Goal: Task Accomplishment & Management: Use online tool/utility

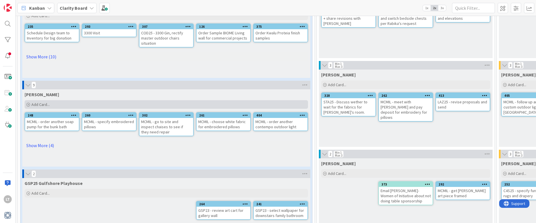
scroll to position [71, 0]
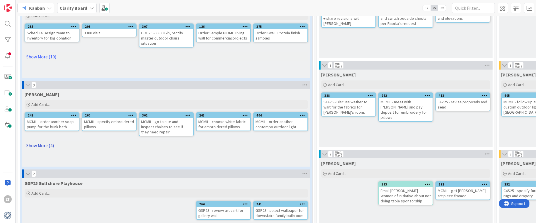
click at [46, 145] on link "Show More (4)" at bounding box center [167, 145] width 284 height 9
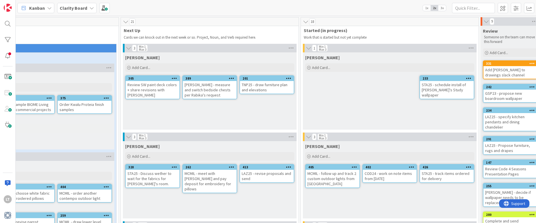
scroll to position [0, 196]
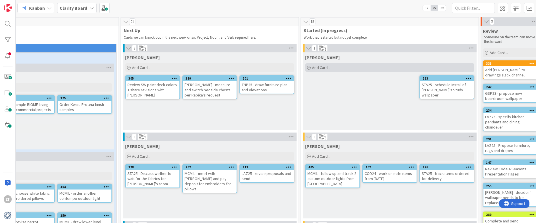
click at [328, 67] on span "Add Card..." at bounding box center [321, 67] width 18 height 5
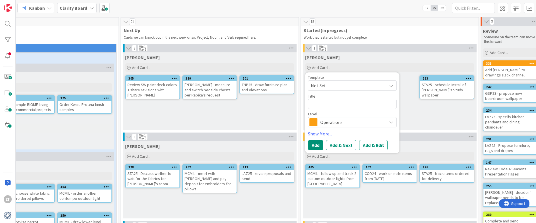
type textarea "x"
type textarea "M"
type textarea "x"
type textarea "MC"
type textarea "x"
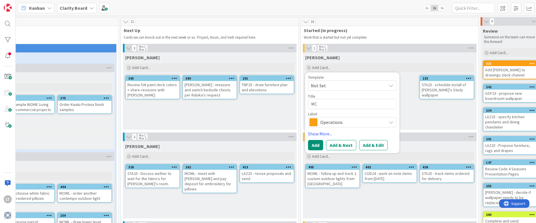
type textarea "MCM"
type textarea "x"
type textarea "MCMI"
type textarea "x"
type textarea "MCMIL"
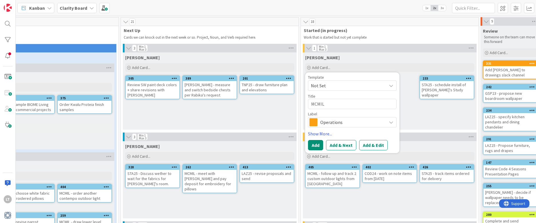
type textarea "x"
type textarea "MCMIL"
type textarea "x"
type textarea "MCMIL -"
type textarea "x"
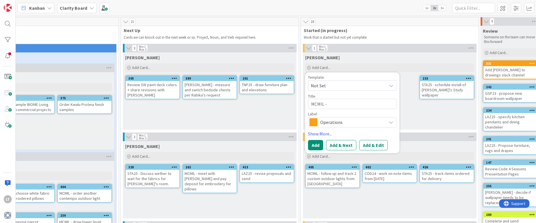
type textarea "MCMIL -"
type textarea "x"
type textarea "MCMIL - d"
type textarea "x"
type textarea "MCMIL - de"
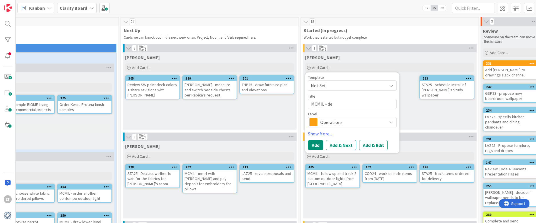
type textarea "x"
type textarea "MCMIL - dec"
type textarea "x"
type textarea "MCMIL - deci"
type textarea "x"
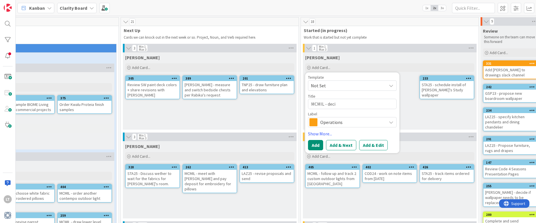
type textarea "MCMIL - decid"
type textarea "x"
type textarea "MCMIL - decide"
type textarea "x"
type textarea "MCMIL - decide"
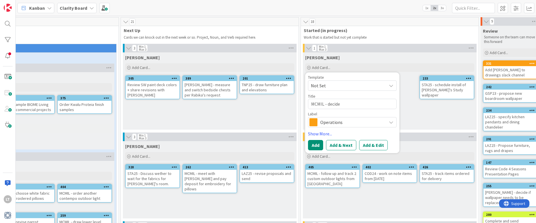
type textarea "x"
type textarea "MCMIL - decide w"
type textarea "x"
type textarea "MCMIL - decide we"
type textarea "x"
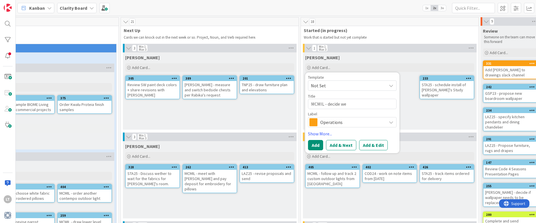
type textarea "MCMIL - decide w"
type textarea "x"
type textarea "MCMIL - decide"
type textarea "x"
type textarea "MCMIL - decide w"
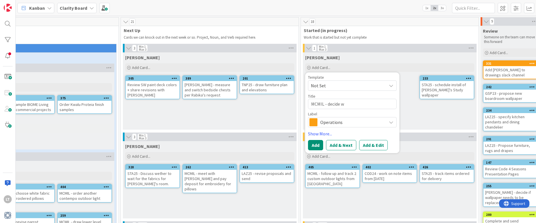
type textarea "x"
type textarea "MCMIL - decide wh"
type textarea "x"
type textarea "MCMIL - decide whe"
type textarea "x"
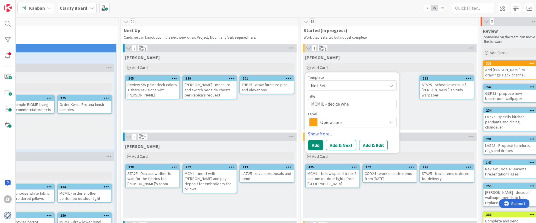
type textarea "MCMIL - decide whet"
type textarea "x"
type textarea "MCMIL - decide whetr"
type textarea "x"
type textarea "MCMIL - decide whet"
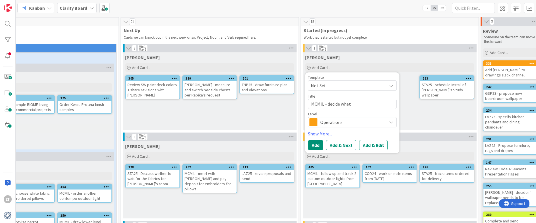
type textarea "x"
type textarea "MCMIL - decide wheth"
type textarea "x"
type textarea "MCMIL - decide whethe"
type textarea "x"
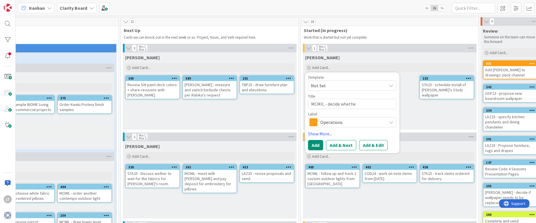
type textarea "MCMIL - decide whether"
type textarea "x"
type textarea "MCMIL - decide whether"
type textarea "x"
type textarea "MCMIL - decide whether t"
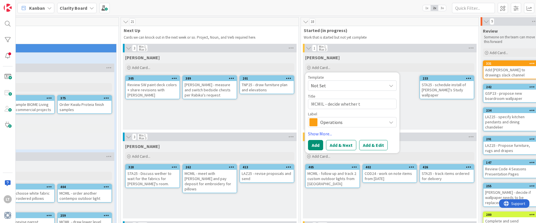
type textarea "x"
type textarea "MCMIL - decide whether to"
type textarea "x"
type textarea "MCMIL - decide whether to"
type textarea "x"
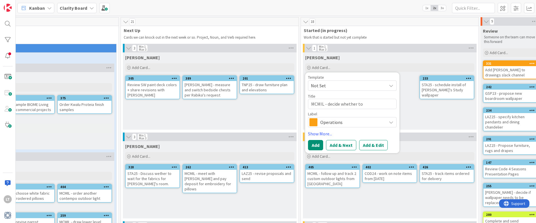
type textarea "MCMIL - decide whether to m"
type textarea "x"
type textarea "MCMIL - decide whether to mo"
type textarea "x"
type textarea "MCMIL - decide whether to mov"
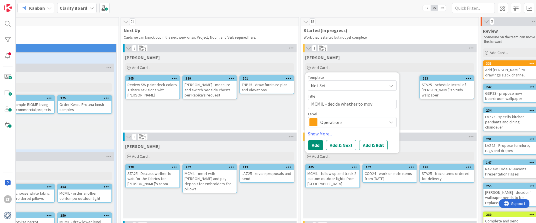
type textarea "x"
type textarea "MCMIL - decide whether to move"
type textarea "x"
type textarea "MCMIL - decide whether to move"
type textarea "x"
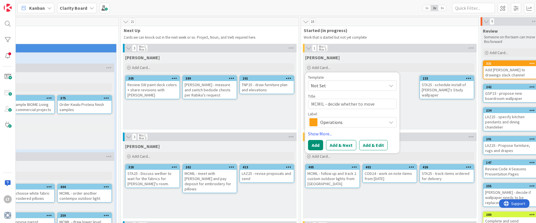
type textarea "MCMIL - decide whether to move f"
type textarea "x"
type textarea "MCMIL - decide whether to move fo"
type textarea "x"
type textarea "MCMIL - decide whether to move for"
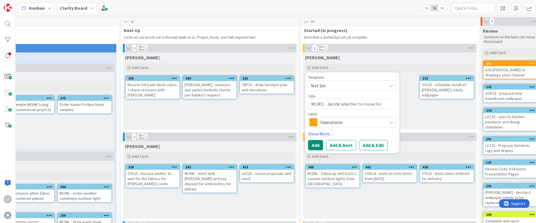
type textarea "x"
type textarea "MCMIL - decide whether to move forw"
type textarea "x"
type textarea "MCMIL - decide whether to move forwa"
type textarea "x"
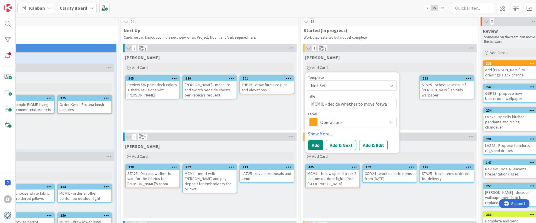
type textarea "MCMIL - decide whether to move forwar"
type textarea "x"
type textarea "MCMIL - decide whether to move forward"
type textarea "x"
type textarea "MCMIL - decide whether to move forward"
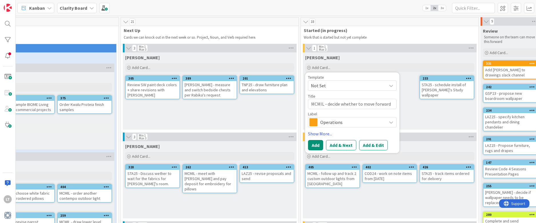
type textarea "x"
type textarea "MCMIL - decide whether to move forward w"
type textarea "x"
type textarea "MCMIL - decide whether to move forward wi"
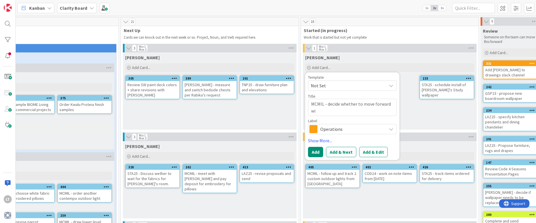
type textarea "x"
type textarea "[PERSON_NAME] - decide whether to move forward wit"
type textarea "x"
type textarea "MCMIL - decide whether to move forward with"
type textarea "x"
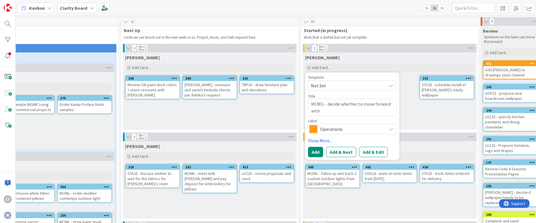
type textarea "MCMIL - decide whether to move forward with"
type textarea "x"
type textarea "[PERSON_NAME] - decide whether to move forward with T"
type textarea "x"
type textarea "MCMIL - decide whether to move forward with [PERSON_NAME]"
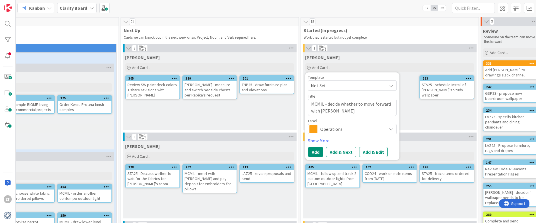
type textarea "x"
type textarea "[PERSON_NAME] - decide whether to move forward with TuU"
type textarea "x"
type textarea "MCMIL - decide whether to move forward with [PERSON_NAME]"
type textarea "x"
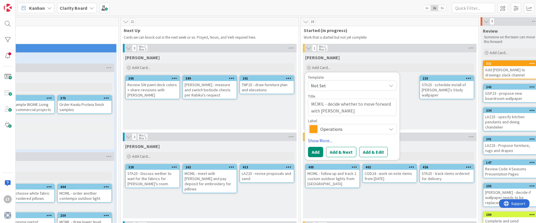
type textarea "[PERSON_NAME] - decide whether to move forward with T"
type textarea "x"
type textarea "MCMIL - decide whether to move forward with [PERSON_NAME]"
type textarea "x"
type textarea "[PERSON_NAME] - decide whether to move forward with [PERSON_NAME]"
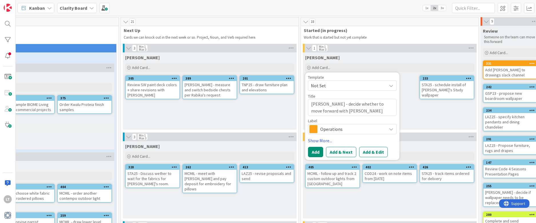
type textarea "x"
type textarea "[PERSON_NAME] - decide whether to move forward with [PERSON_NAME]"
type textarea "x"
type textarea "[PERSON_NAME] - decide whether to move forward with [PERSON_NAME]"
type textarea "x"
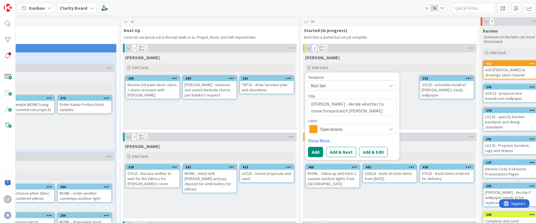
type textarea "MCMIL - decide whether to move forward with [PERSON_NAME]"
type textarea "x"
type textarea "MCMIL - decide whether to move forward with [PERSON_NAME]"
type textarea "x"
type textarea "MCMIL - decide whether to move forward with [PERSON_NAME]"
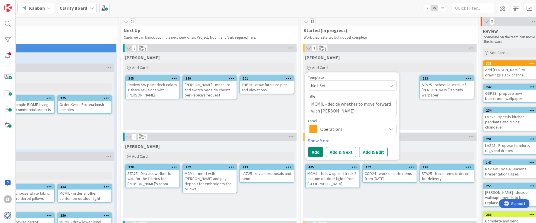
type textarea "x"
type textarea "MCMIL - decide whether to move forward with [PERSON_NAME] u"
type textarea "x"
type textarea "MCMIL - decide whether to move forward with Tuuci um"
type textarea "x"
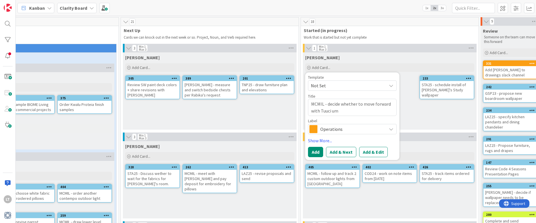
type textarea "[PERSON_NAME] - decide whether to move forward with Tuuci umb"
type textarea "x"
type textarea "MCMIL - decide whether to move forward with [PERSON_NAME] umbr"
type textarea "x"
type textarea "[PERSON_NAME] - decide whether to move forward with [PERSON_NAME] umbre"
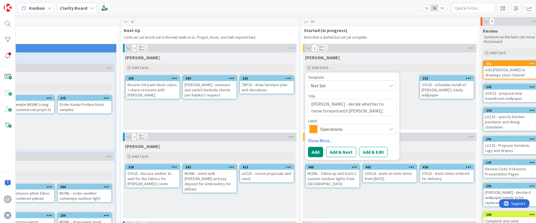
type textarea "x"
type textarea "[PERSON_NAME] - decide whether to move forward with [PERSON_NAME]"
type textarea "x"
type textarea "[PERSON_NAME] - decide whether to move forward with [PERSON_NAME]"
type textarea "x"
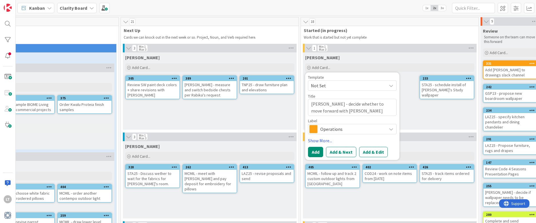
type textarea "[PERSON_NAME] - decide whether to move forward with [PERSON_NAME] umbrellt"
type textarea "x"
type textarea "[PERSON_NAME] - decide whether to move forward with [PERSON_NAME]"
type textarea "x"
type textarea "MCMIL - decide whether to move forward with Tuuci umbrella"
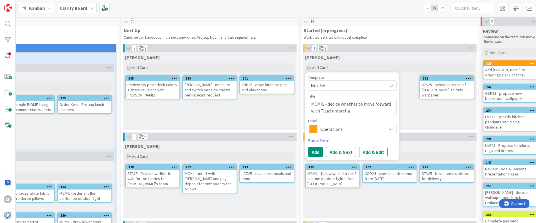
type textarea "x"
type textarea "MCMIL - decide whether to move forward with Tuuci umbrella"
click at [396, 128] on div "Operations" at bounding box center [352, 129] width 89 height 10
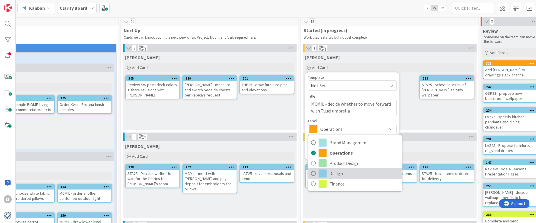
click at [316, 173] on link "Design" at bounding box center [355, 173] width 94 height 10
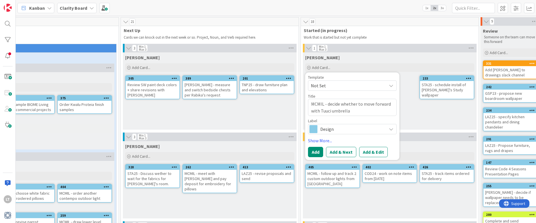
type textarea "x"
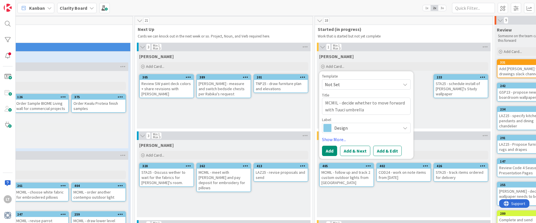
scroll to position [1, 184]
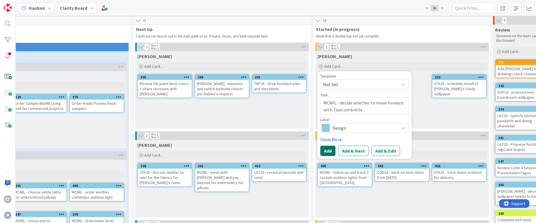
click at [326, 152] on button "Add" at bounding box center [327, 150] width 15 height 10
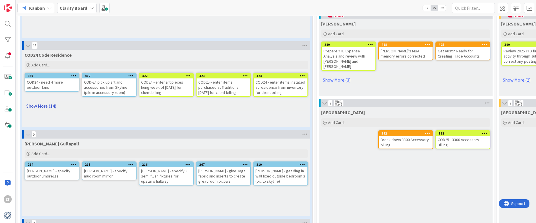
scroll to position [391, 0]
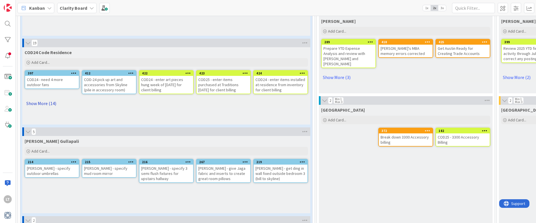
click at [53, 103] on link "Show More (14)" at bounding box center [167, 103] width 284 height 9
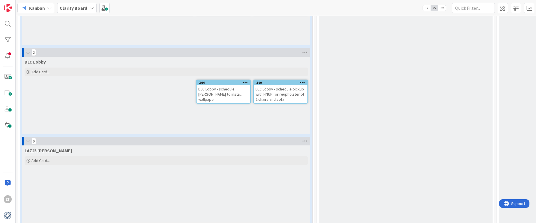
scroll to position [634, 0]
